Goal: Information Seeking & Learning: Learn about a topic

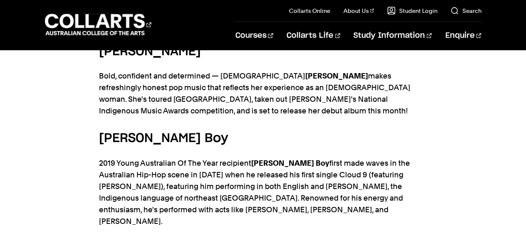
scroll to position [1062, 0]
click at [310, 175] on p "2019 Young Australian Of The Year recipient [PERSON_NAME] Boy first made waves …" at bounding box center [263, 193] width 329 height 70
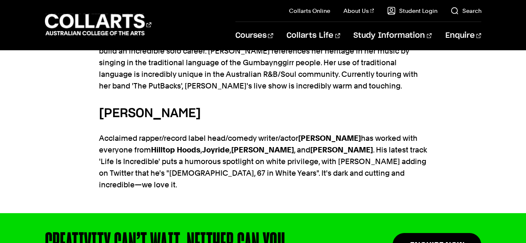
scroll to position [1298, 0]
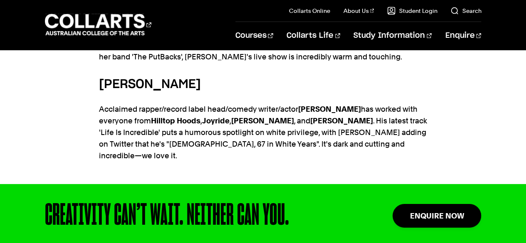
click at [204, 184] on div "CREATIVITY CAN’T WAIT. NEITHER CAN YOU. Enquire Now" at bounding box center [263, 215] width 526 height 63
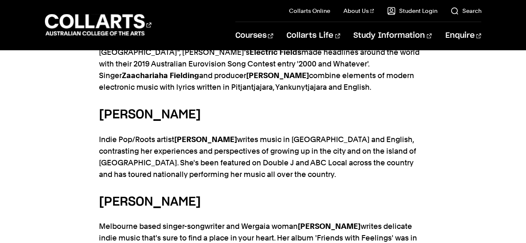
scroll to position [547, 0]
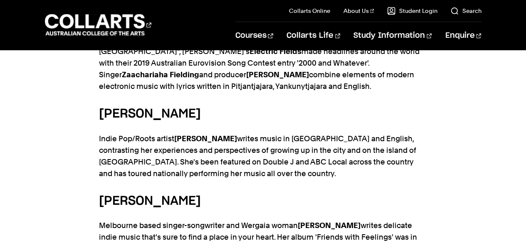
copy h5 "[PERSON_NAME]"
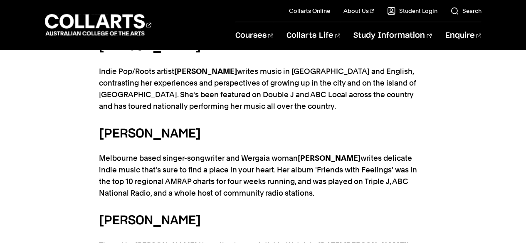
scroll to position [618, 0]
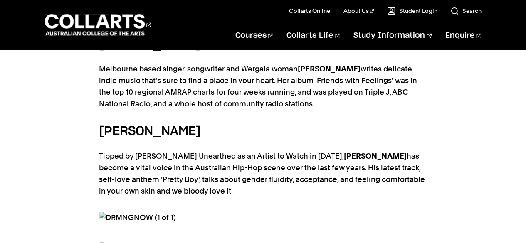
scroll to position [705, 0]
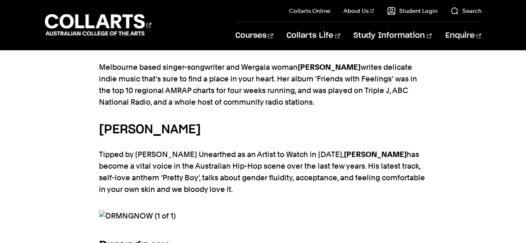
click at [110, 66] on p "Melbourne based singer-songwriter and Wergaia woman [PERSON_NAME] writes delica…" at bounding box center [263, 85] width 329 height 47
click at [107, 73] on p "Melbourne based singer-songwriter and Wergaia woman [PERSON_NAME] writes delica…" at bounding box center [263, 85] width 329 height 47
click at [111, 71] on p "Melbourne based singer-songwriter and Wergaia woman [PERSON_NAME] writes delica…" at bounding box center [263, 85] width 329 height 47
click at [118, 75] on p "Melbourne based singer-songwriter and Wergaia woman [PERSON_NAME] writes delica…" at bounding box center [263, 85] width 329 height 47
copy p "Melbourne based singer-songwriter and Wergaia woman [PERSON_NAME] writes delica…"
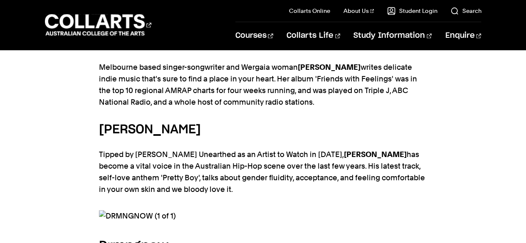
click at [345, 76] on p "Melbourne based singer-songwriter and Wergaia woman [PERSON_NAME] writes delica…" at bounding box center [263, 85] width 329 height 47
